Goal: Information Seeking & Learning: Learn about a topic

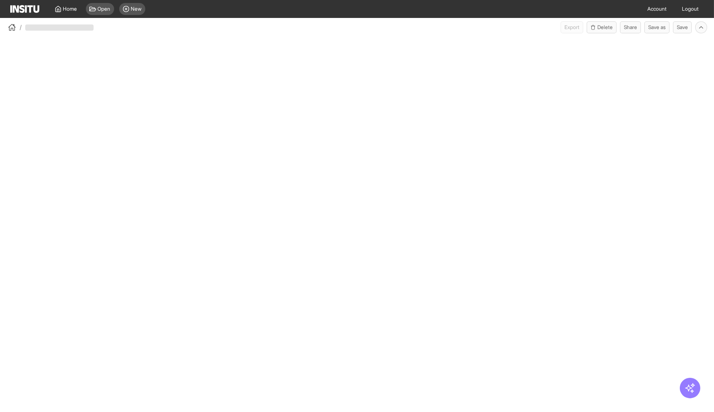
select select "**"
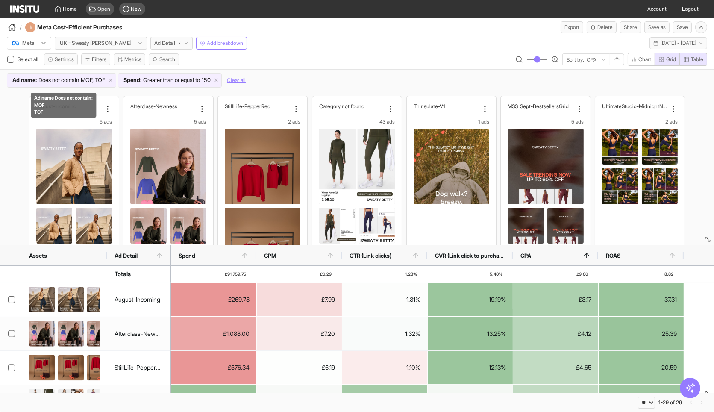
click at [110, 78] on span "Ad name : Does not contain MOF, TOF" at bounding box center [58, 80] width 103 height 9
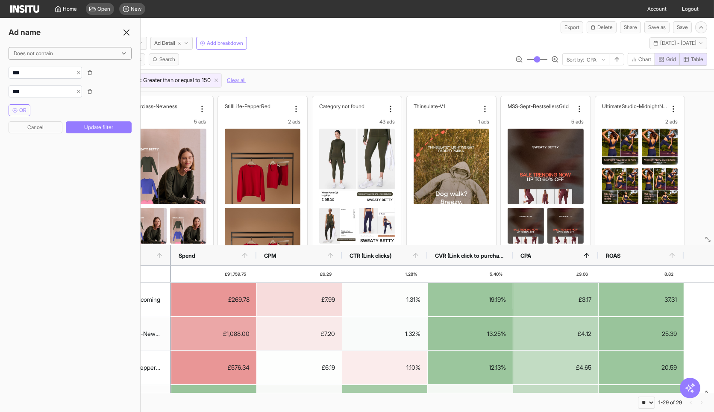
click at [199, 26] on div "/ Meta Cost-Efficient Purchases Export Delete Share Save as Save" at bounding box center [357, 25] width 714 height 15
click at [129, 28] on icon at bounding box center [126, 32] width 10 height 10
click at [196, 26] on div "/ Meta Cost-Efficient Purchases Export Delete Share Save as Save" at bounding box center [357, 25] width 714 height 15
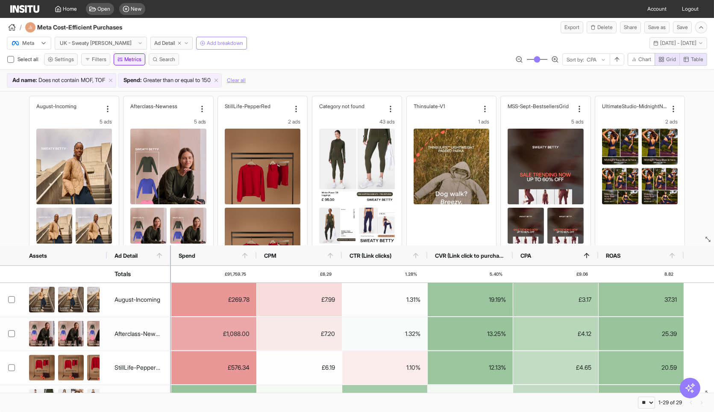
click at [129, 62] on button "Metrics" at bounding box center [130, 59] width 32 height 12
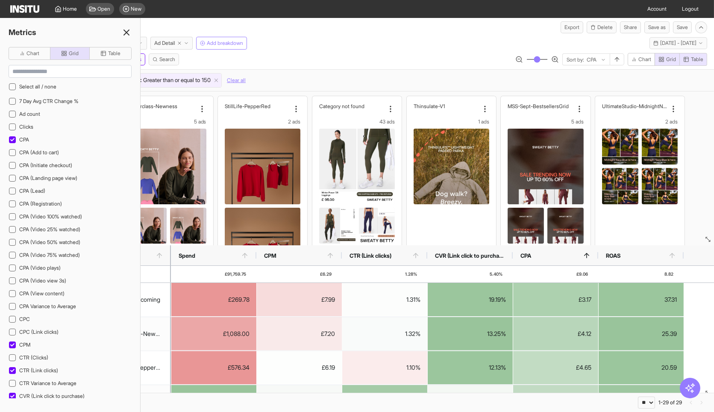
click at [130, 33] on icon at bounding box center [126, 32] width 10 height 10
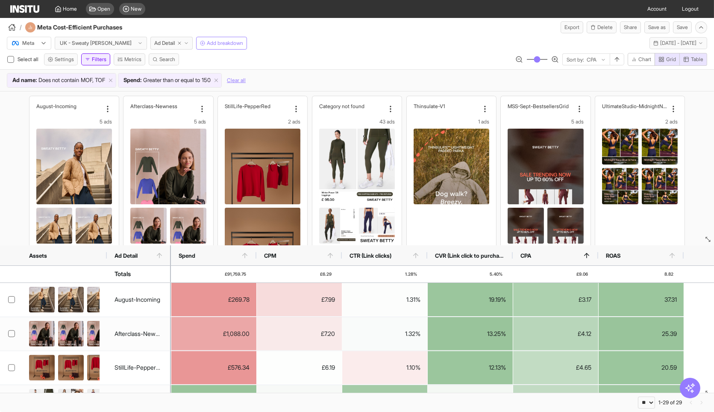
click at [92, 61] on button "Filters" at bounding box center [95, 59] width 29 height 12
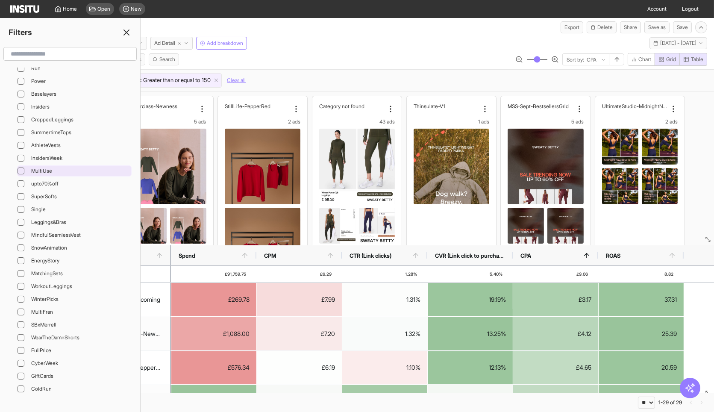
scroll to position [2870, 0]
click at [227, 23] on div "/ Meta Cost-Efficient Purchases Export Delete Share Save as Save" at bounding box center [357, 25] width 714 height 15
click at [127, 31] on line at bounding box center [126, 32] width 5 height 5
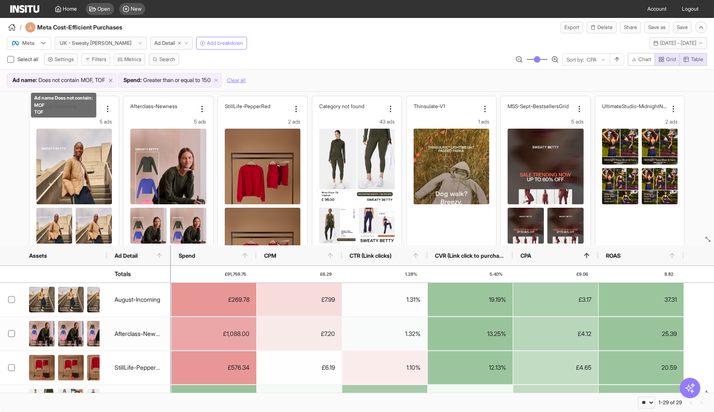
click at [114, 77] on icon at bounding box center [111, 80] width 6 height 6
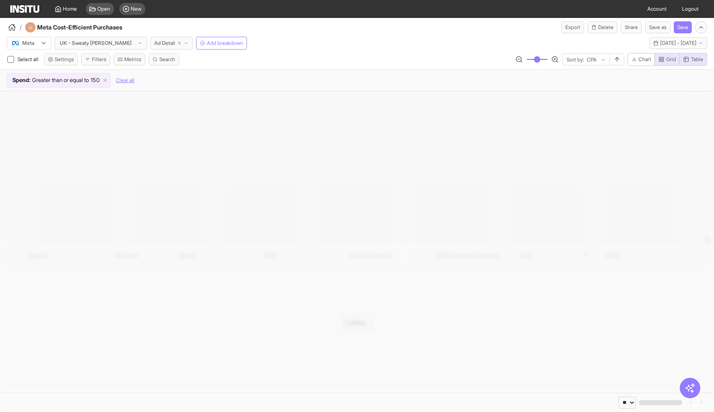
click at [154, 42] on span "Ad Detail" at bounding box center [164, 43] width 21 height 7
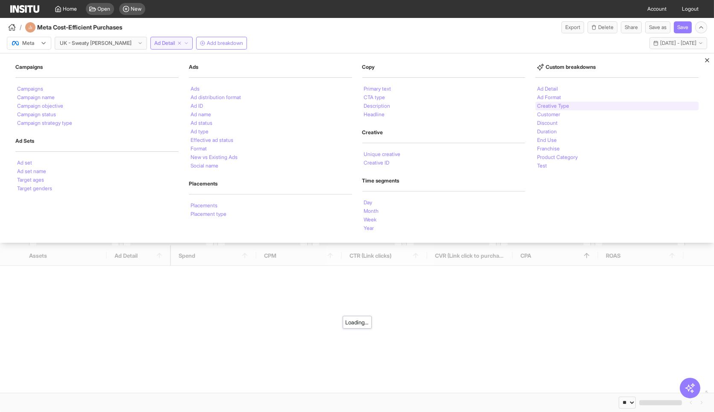
click at [553, 103] on li "Creative Type" at bounding box center [553, 105] width 32 height 5
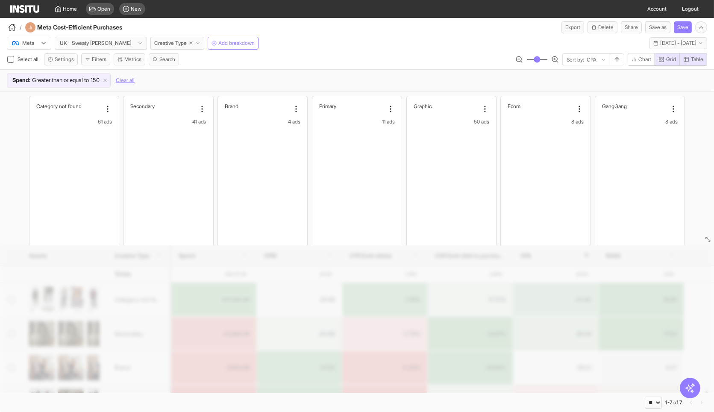
click at [396, 38] on div "Meta UK - Sweaty [PERSON_NAME] Creative Type Add breakdown Last 7 days - [DATE]…" at bounding box center [357, 41] width 714 height 16
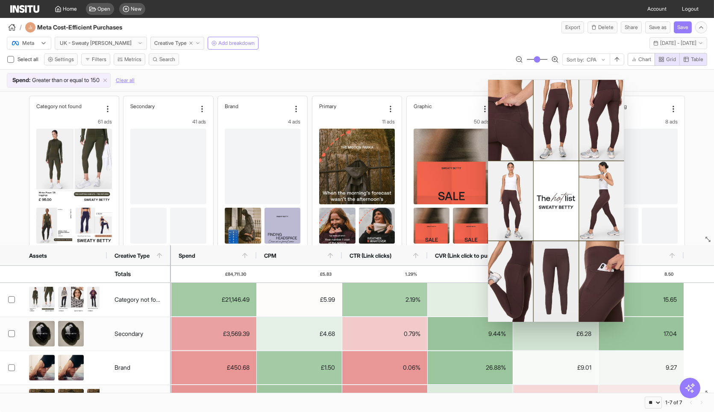
click at [427, 35] on div "Meta UK - Sweaty [PERSON_NAME] Creative Type Add breakdown Last 7 days - [DATE]…" at bounding box center [357, 41] width 714 height 16
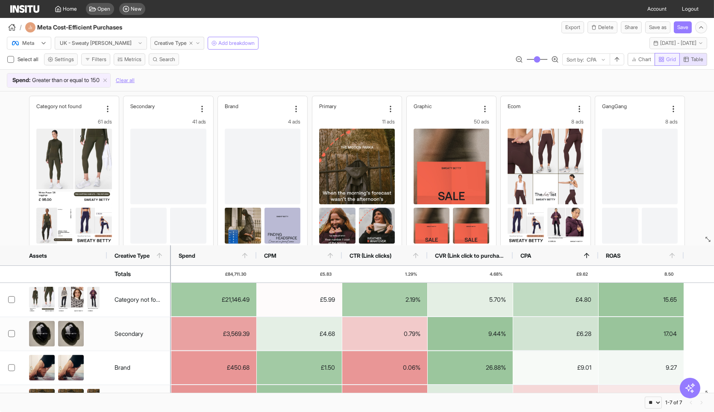
click at [677, 55] on button "Grid" at bounding box center [666, 59] width 25 height 13
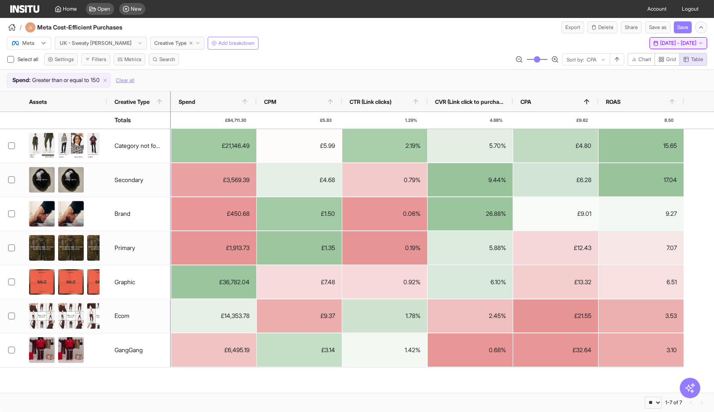
click at [660, 45] on span "[DATE] - [DATE]" at bounding box center [678, 43] width 36 height 7
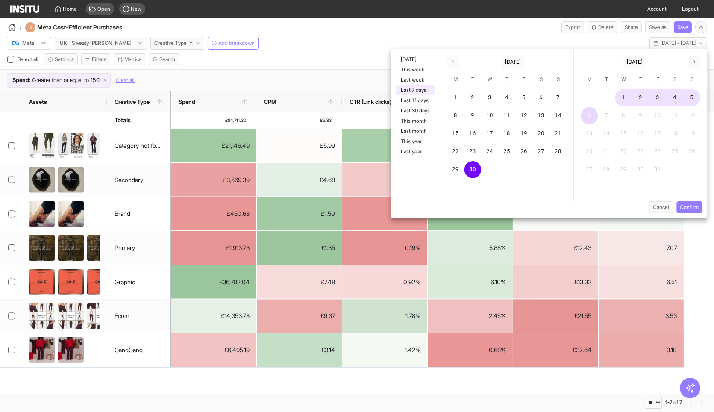
click at [588, 116] on button "6" at bounding box center [589, 115] width 17 height 17
click at [454, 61] on icon "button" at bounding box center [452, 61] width 5 height 5
click at [657, 95] on button "1" at bounding box center [657, 97] width 17 height 17
click at [691, 64] on button "button" at bounding box center [694, 62] width 12 height 12
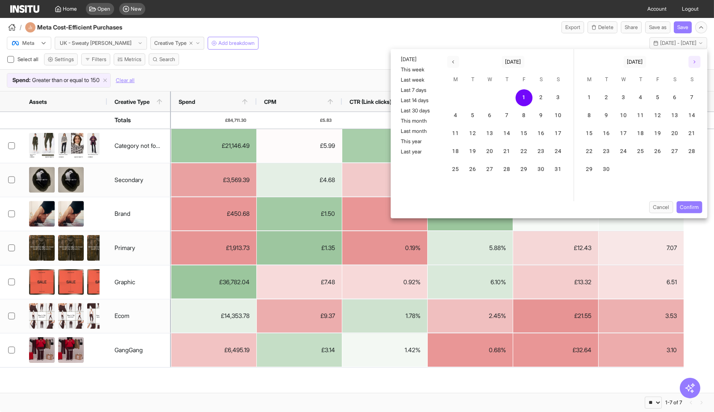
click at [691, 64] on button "button" at bounding box center [694, 62] width 12 height 12
click at [587, 113] on button "6" at bounding box center [589, 115] width 17 height 17
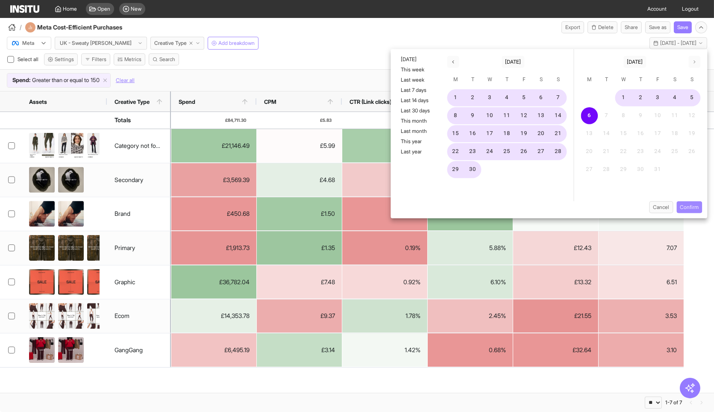
click at [694, 204] on button "Confirm" at bounding box center [689, 207] width 26 height 12
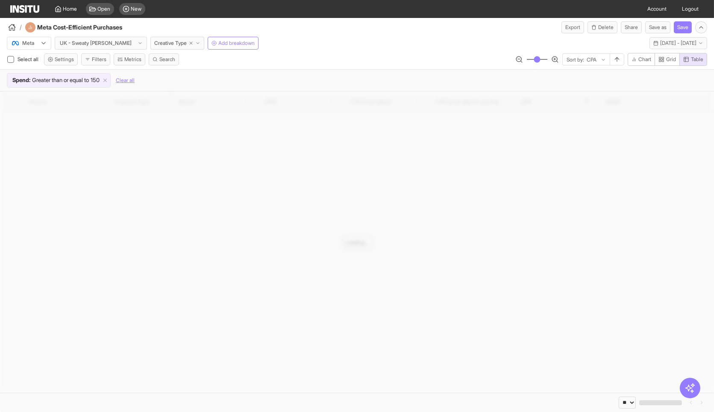
click at [436, 19] on div "/ Meta Cost-Efficient Purchases Export Delete Share Save as Save" at bounding box center [357, 25] width 714 height 15
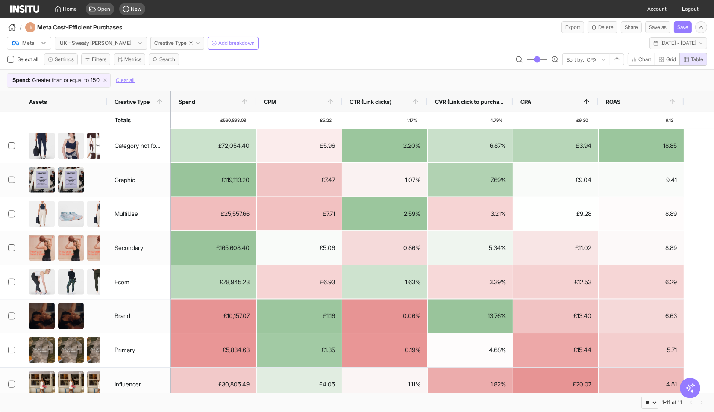
click at [438, 30] on div "/ Meta Cost-Efficient Purchases Export Delete Share Save as Save" at bounding box center [357, 25] width 714 height 15
click at [296, 49] on div "Meta UK - Sweaty [PERSON_NAME] Creative Type Add breakdown [DATE] - [DATE] [DAT…" at bounding box center [357, 41] width 714 height 16
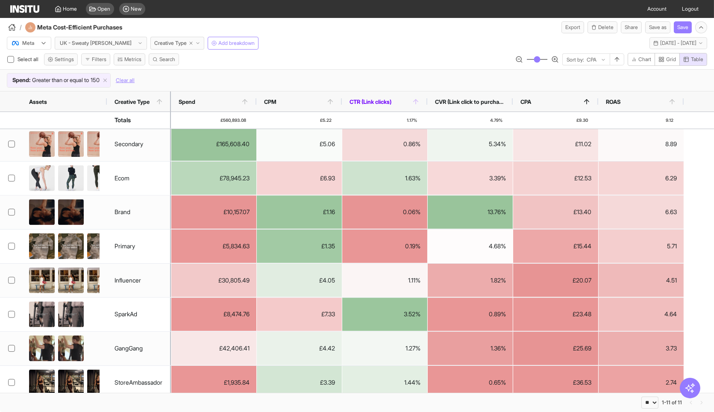
click at [404, 98] on span "CTR (Link clicks)" at bounding box center [380, 101] width 62 height 7
